Goal: Browse casually: Explore the website without a specific task or goal

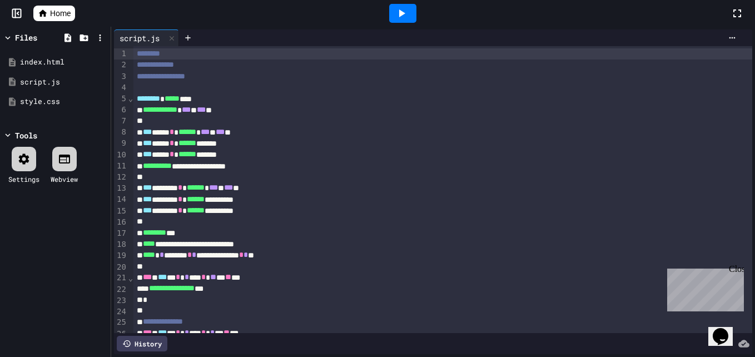
click at [401, 16] on icon at bounding box center [402, 13] width 6 height 8
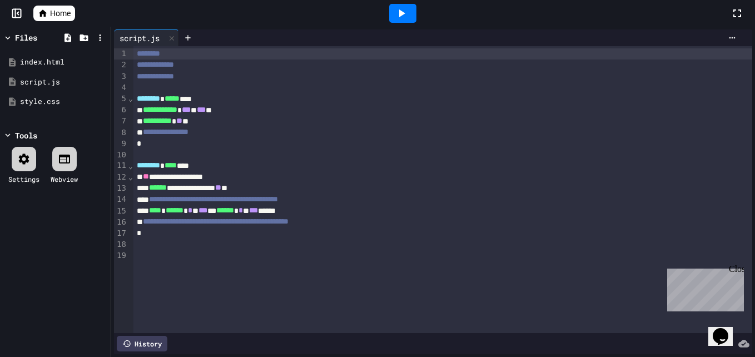
click at [406, 16] on icon at bounding box center [401, 13] width 13 height 13
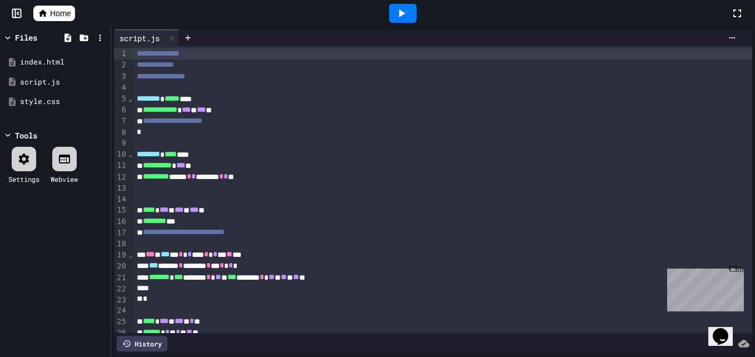
click at [402, 14] on icon at bounding box center [402, 13] width 6 height 8
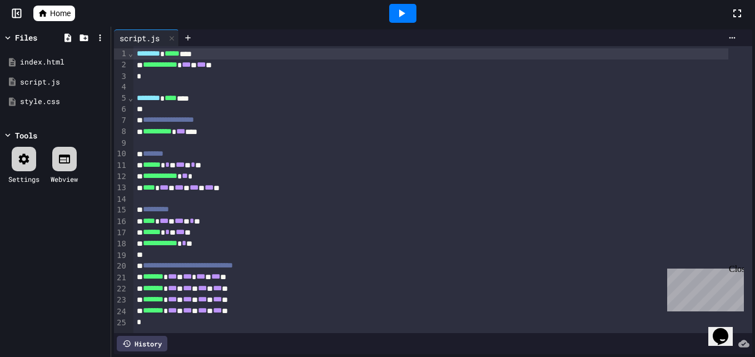
click at [400, 10] on icon at bounding box center [401, 13] width 13 height 13
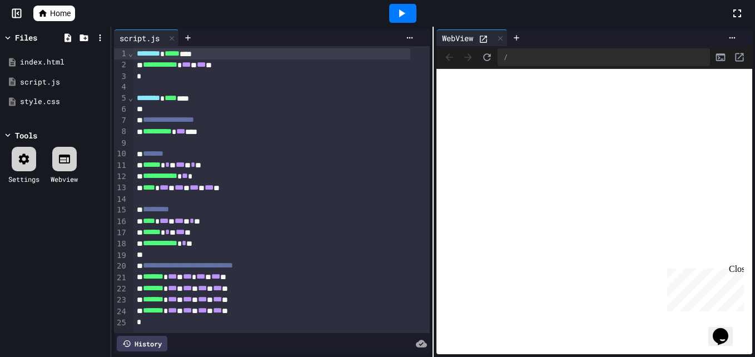
scroll to position [14, 0]
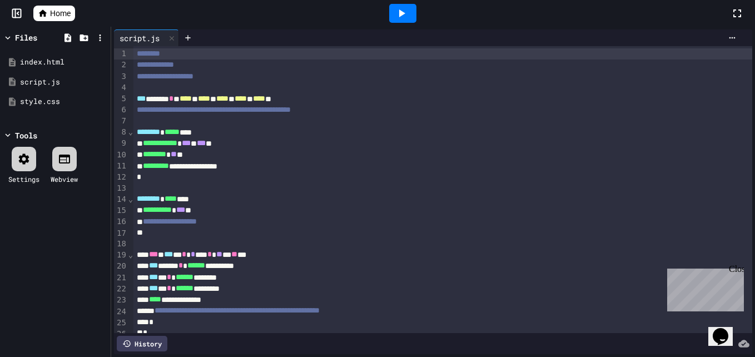
scroll to position [25, 0]
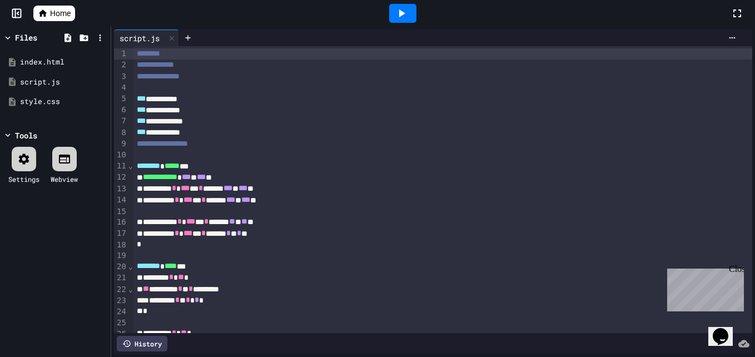
click at [403, 19] on icon at bounding box center [401, 13] width 13 height 13
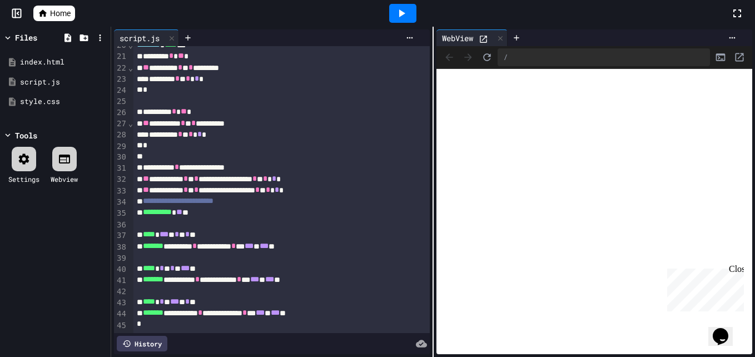
scroll to position [238, 0]
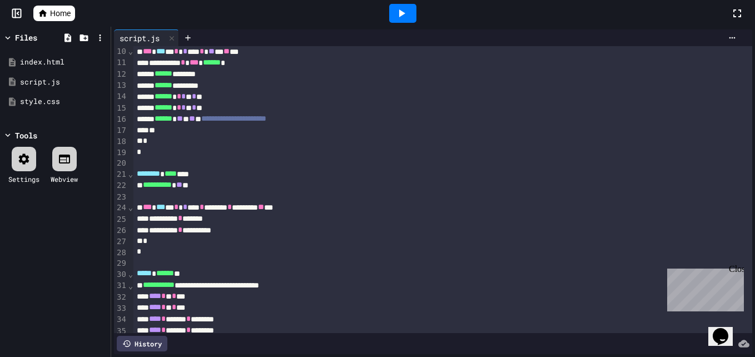
scroll to position [9, 0]
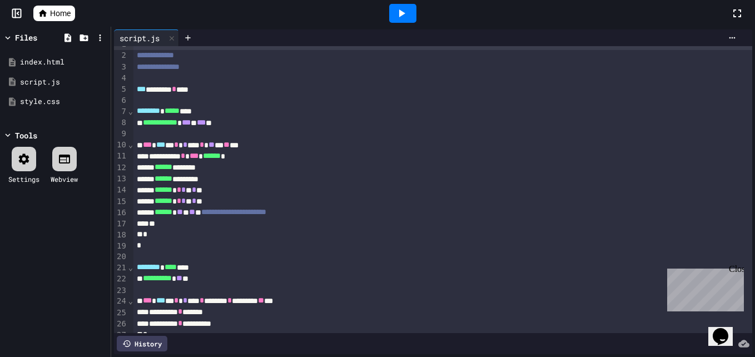
click at [403, 17] on icon at bounding box center [401, 13] width 13 height 13
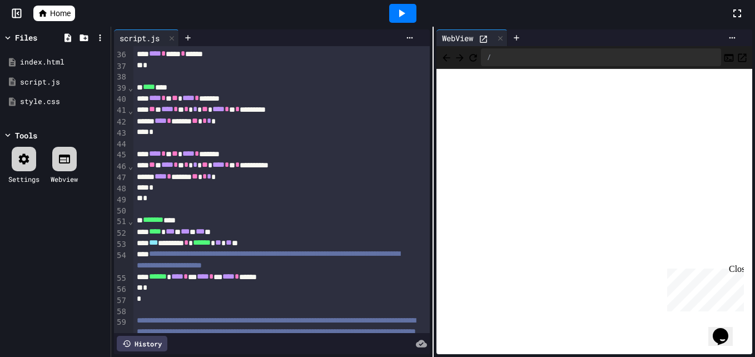
scroll to position [392, 0]
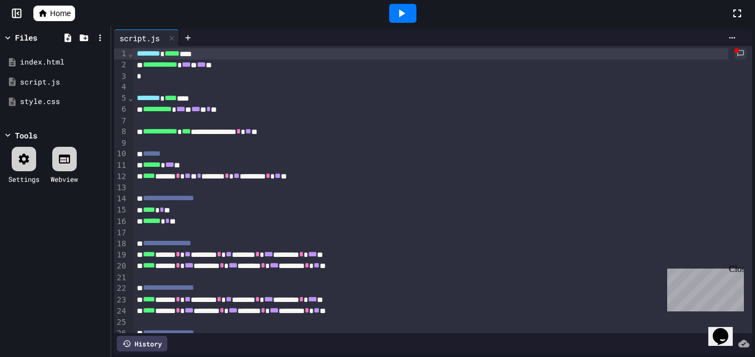
click at [403, 17] on icon at bounding box center [401, 13] width 13 height 13
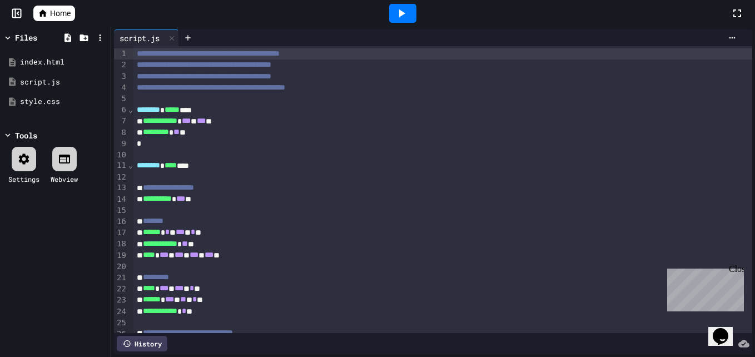
click at [401, 17] on icon at bounding box center [401, 13] width 13 height 13
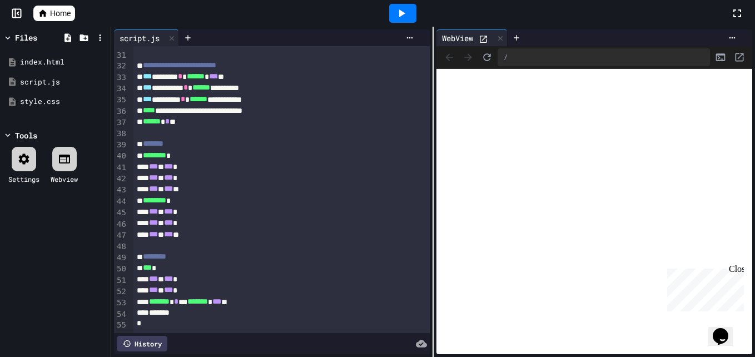
scroll to position [351, 0]
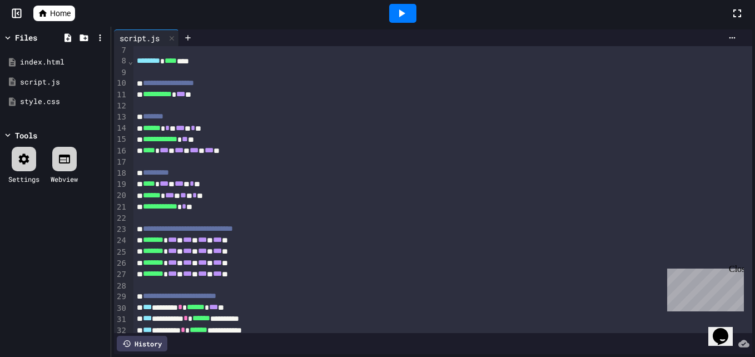
scroll to position [44, 0]
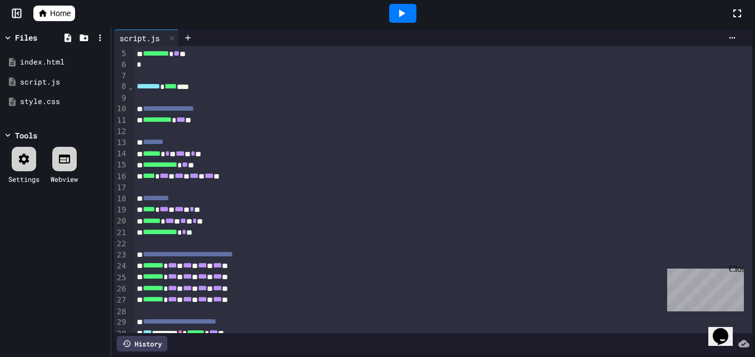
click at [401, 18] on icon at bounding box center [401, 13] width 13 height 13
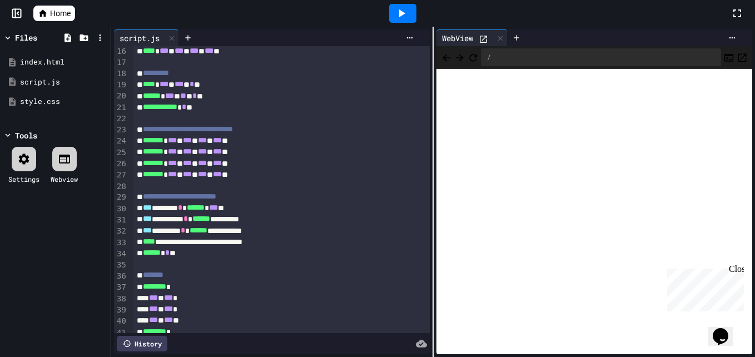
scroll to position [182, 0]
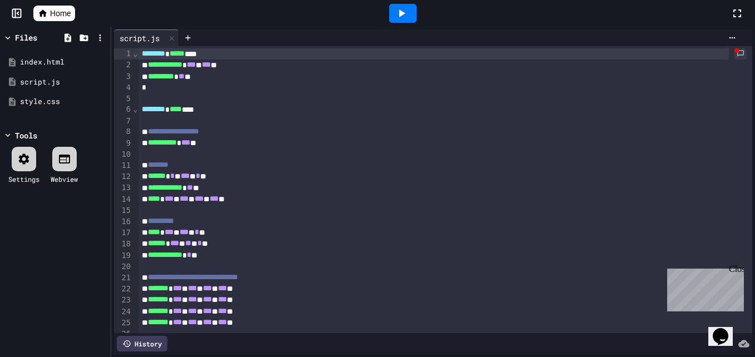
click at [411, 12] on div at bounding box center [402, 13] width 27 height 19
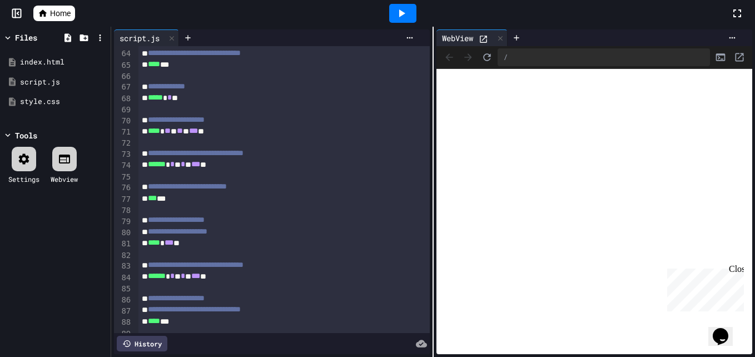
scroll to position [737, 0]
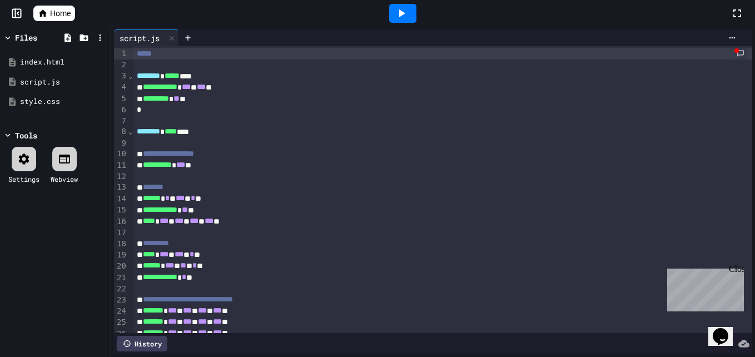
click at [397, 13] on icon at bounding box center [401, 13] width 13 height 13
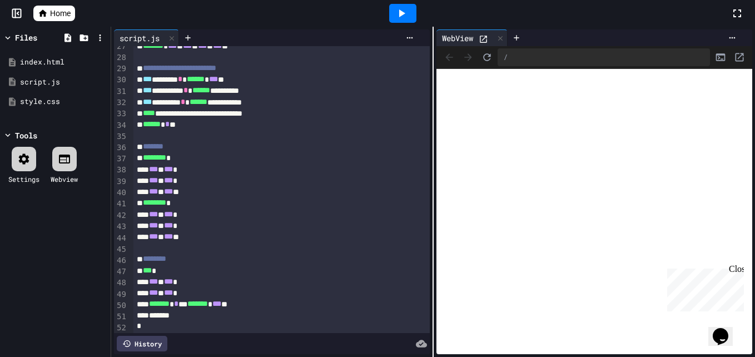
scroll to position [328, 0]
